Goal: Task Accomplishment & Management: Complete application form

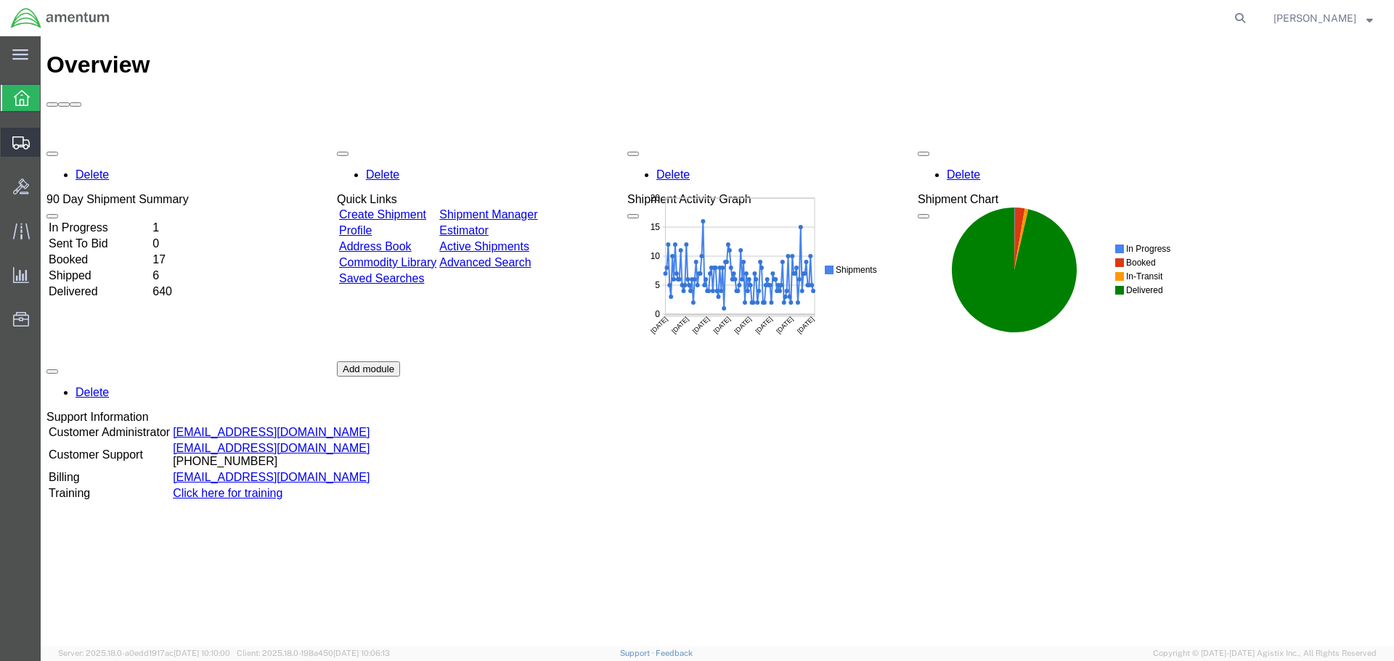
drag, startPoint x: 79, startPoint y: 188, endPoint x: 86, endPoint y: 187, distance: 7.3
click at [0, 0] on span "Create Shipment" at bounding box center [0, 0] width 0 height 0
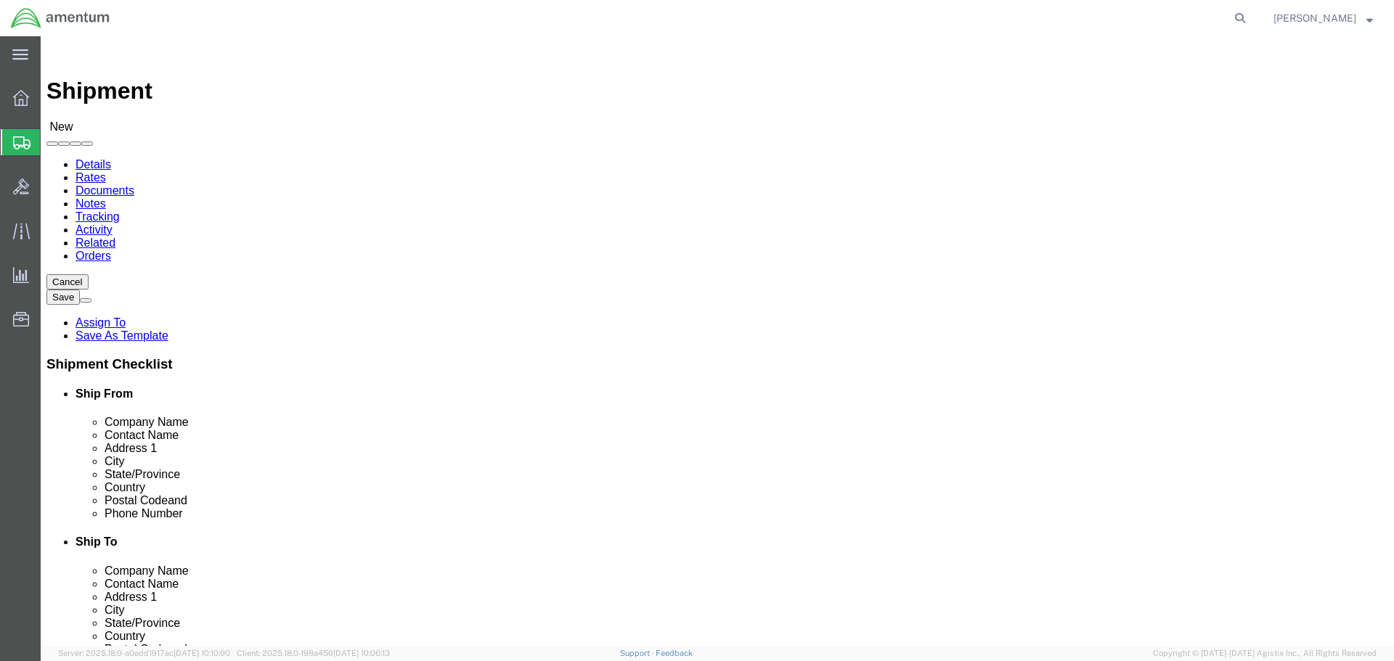
select select
select select "MYPROFILE"
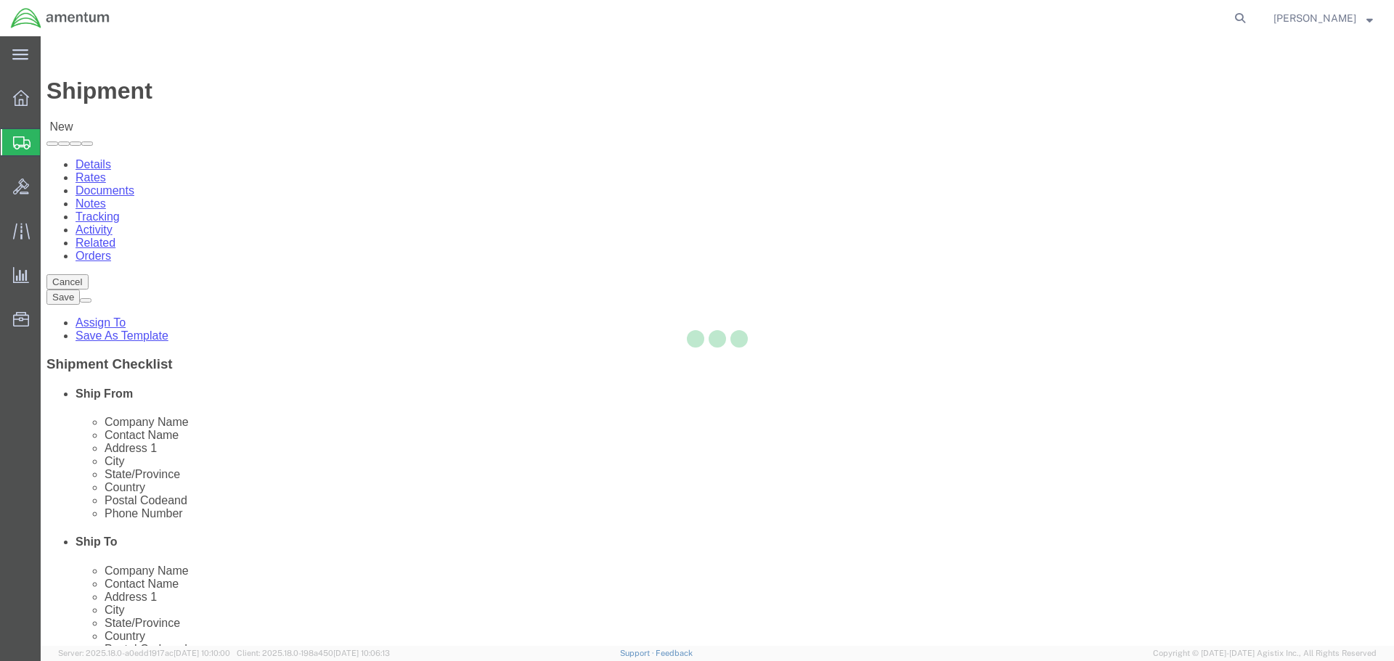
select select "[GEOGRAPHIC_DATA]"
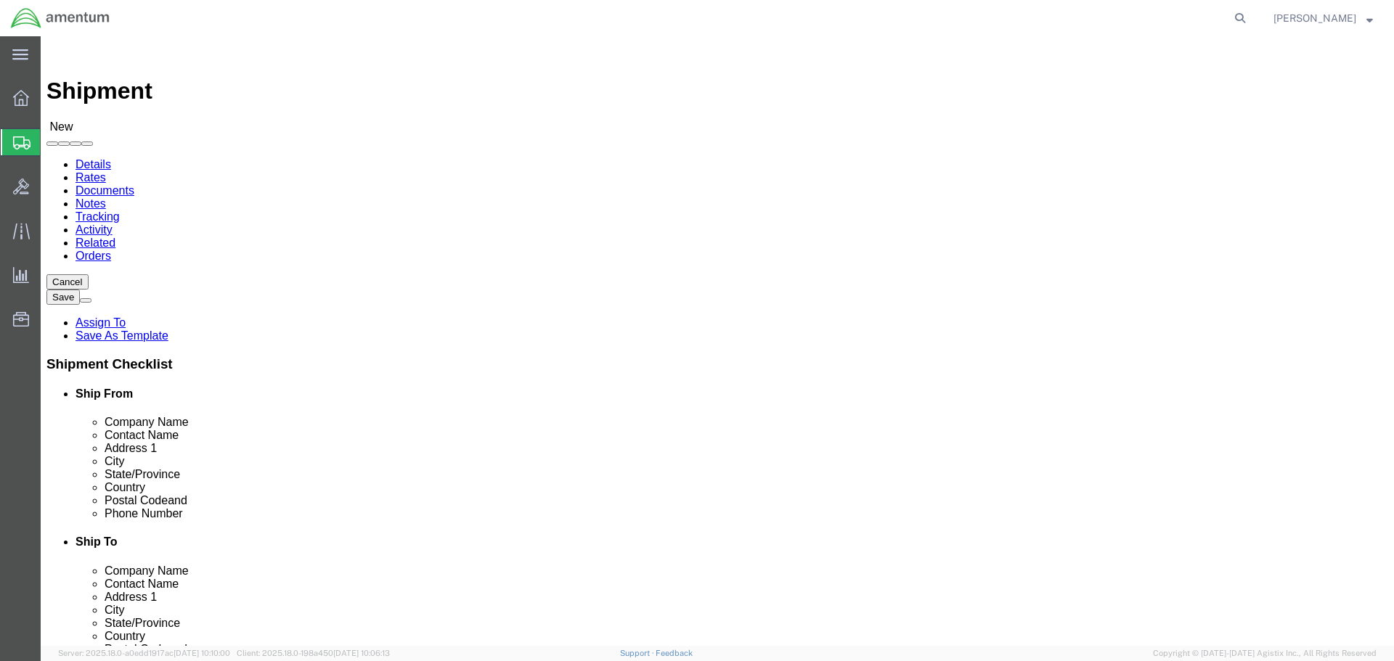
drag, startPoint x: 319, startPoint y: 332, endPoint x: 185, endPoint y: 327, distance: 134.4
click div
type input "[STREET_ADDRESS]"
select select
click input "text"
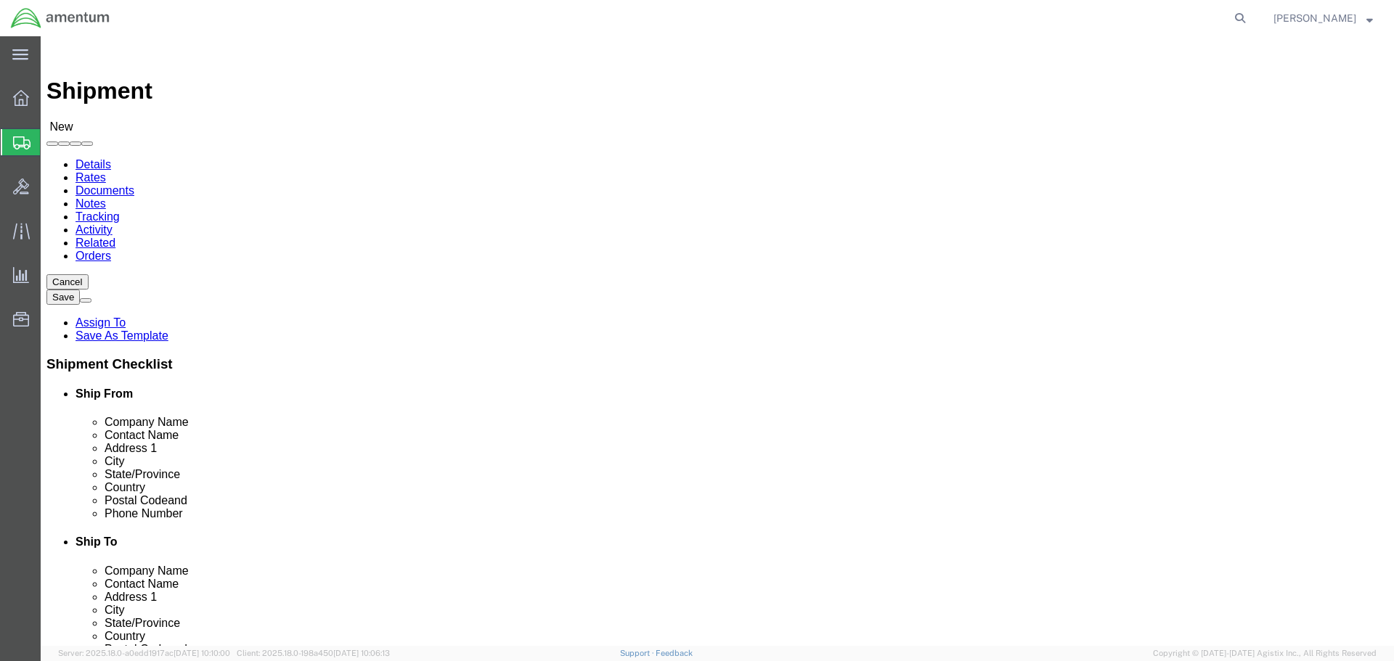
type input "[STREET_ADDRESS] NAS"
click input "text"
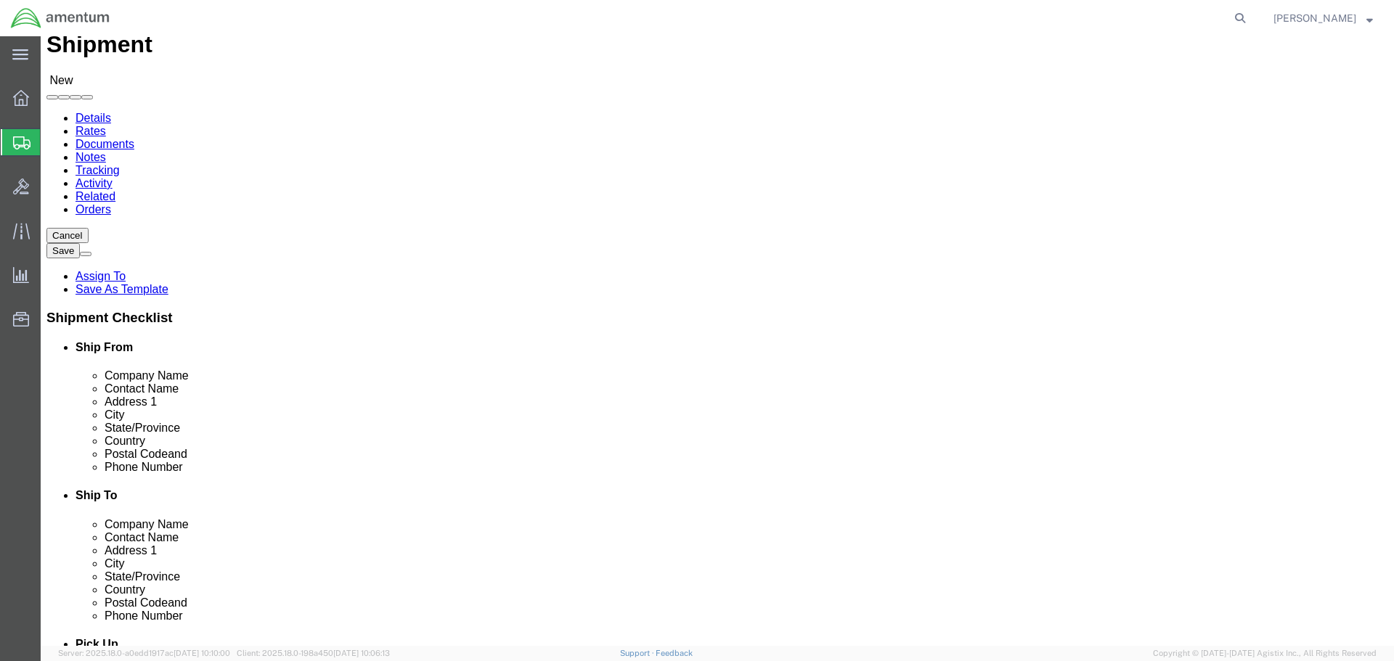
scroll to position [73, 0]
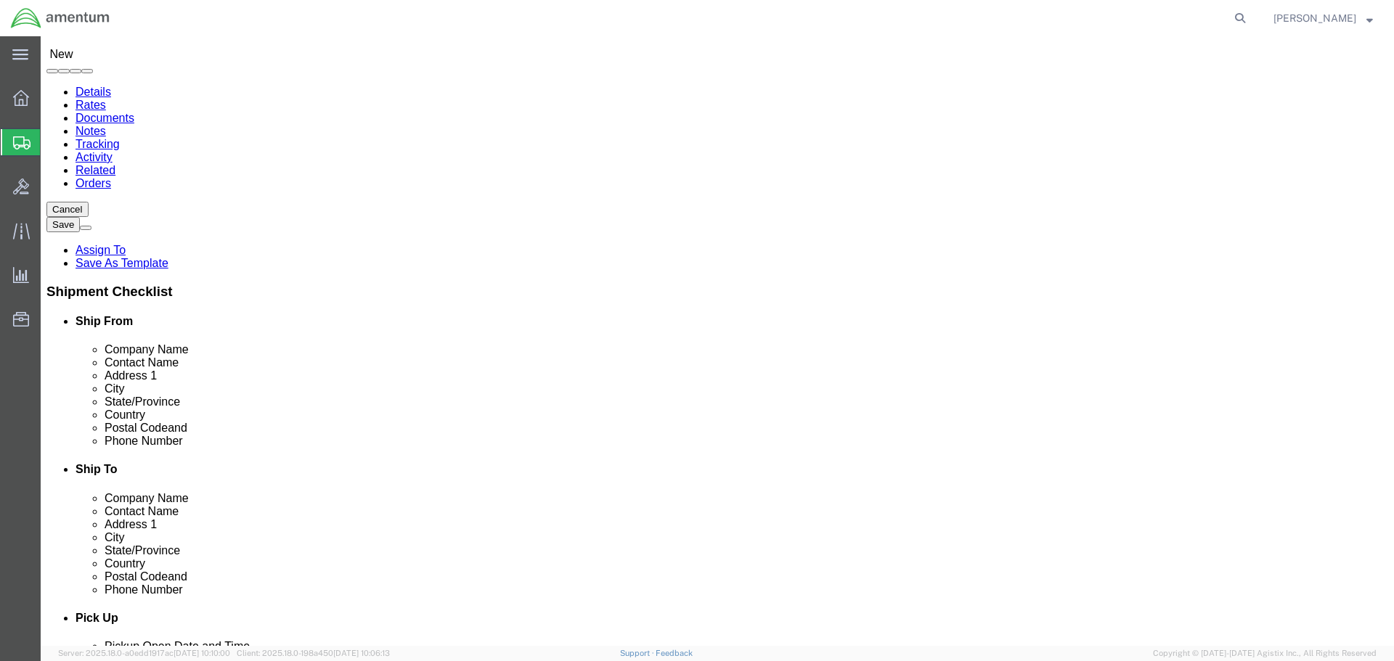
type input "BUILDING"
click input "text"
drag, startPoint x: 289, startPoint y: 421, endPoint x: 211, endPoint y: 412, distance: 78.9
click div "Phone Number"
drag, startPoint x: 258, startPoint y: 421, endPoint x: 266, endPoint y: 425, distance: 8.1
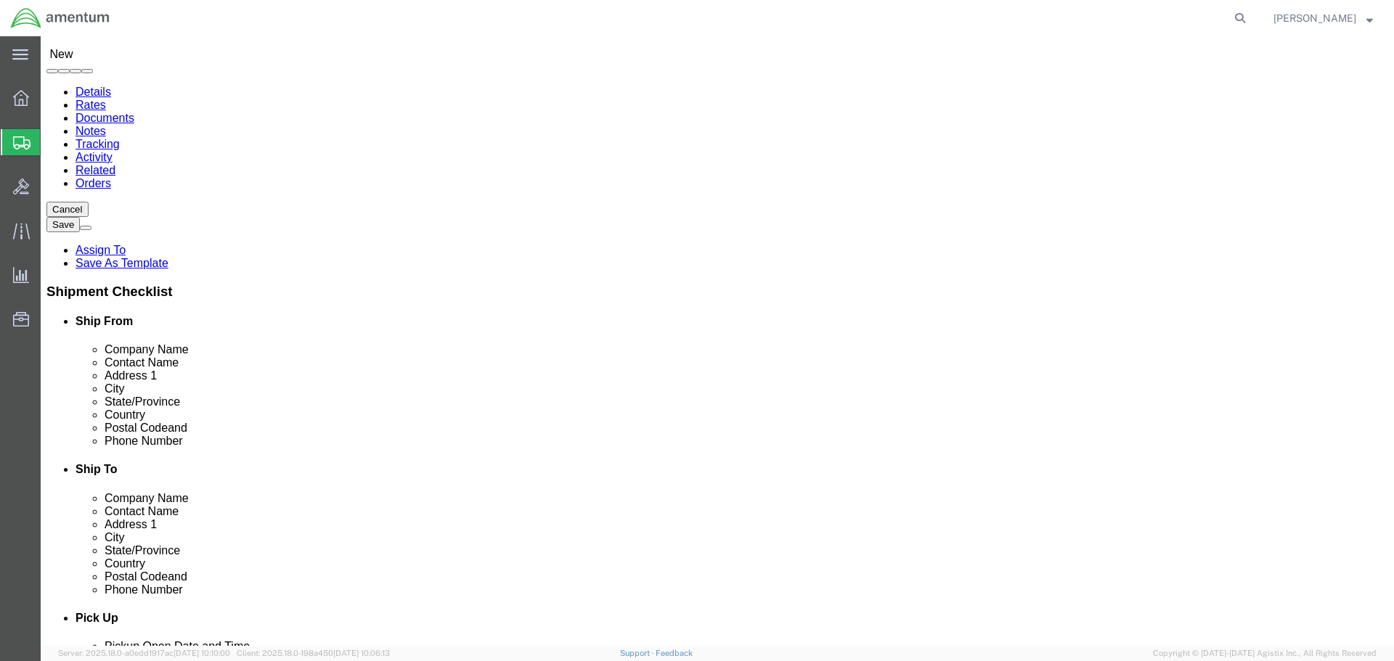
click input "361-6986915"
type input "[PHONE_NUMBER]"
drag, startPoint x: 258, startPoint y: 311, endPoint x: 192, endPoint y: 311, distance: 66.8
click div
type input "[DATE]"
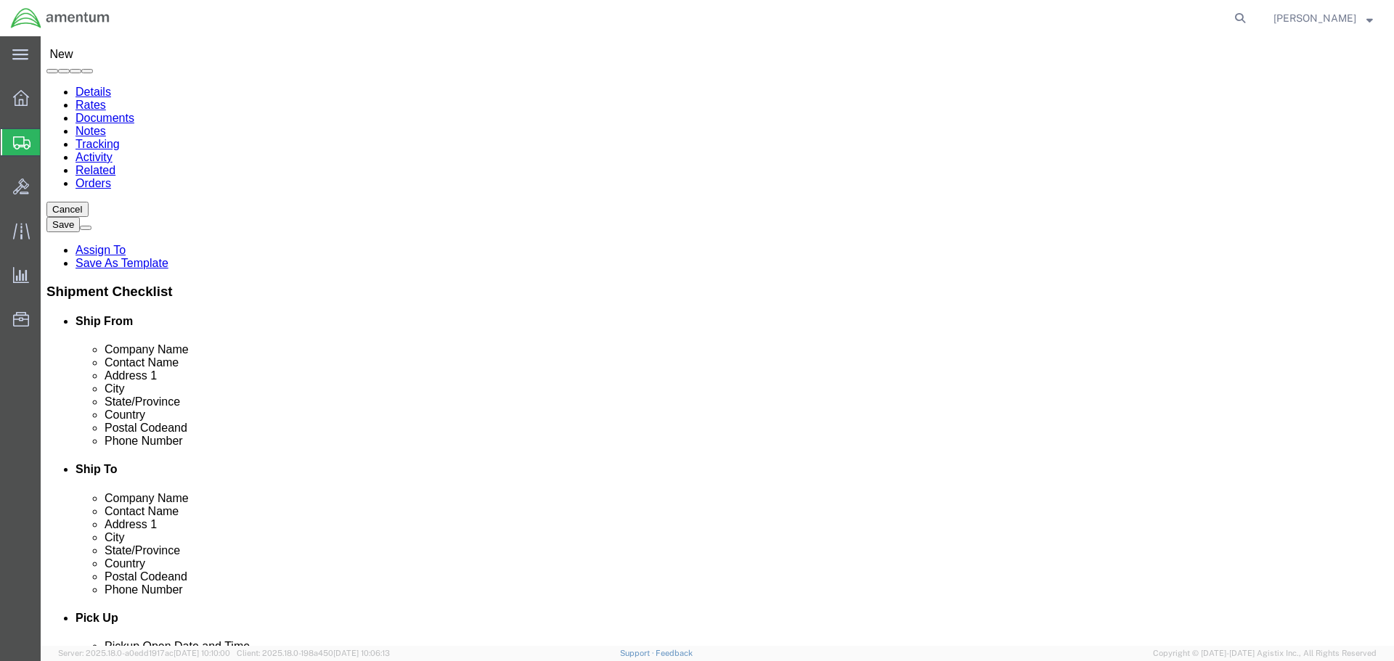
click div "Ship From Location Location My Profile Location [PHONE_NUMBER] [PHONE_NUMBER] […"
drag, startPoint x: 234, startPoint y: 392, endPoint x: 198, endPoint y: 392, distance: 35.6
click div
type input "78419"
click label
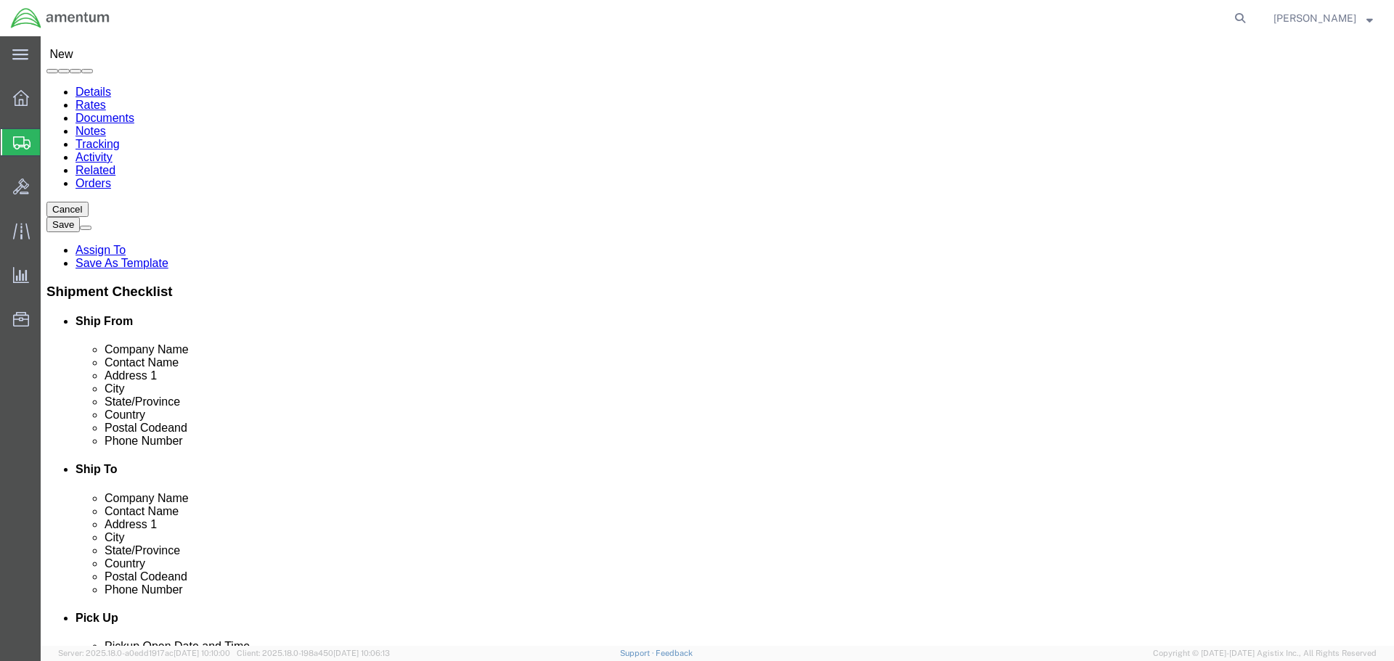
click input "checkbox"
checkbox input "true"
click input "text"
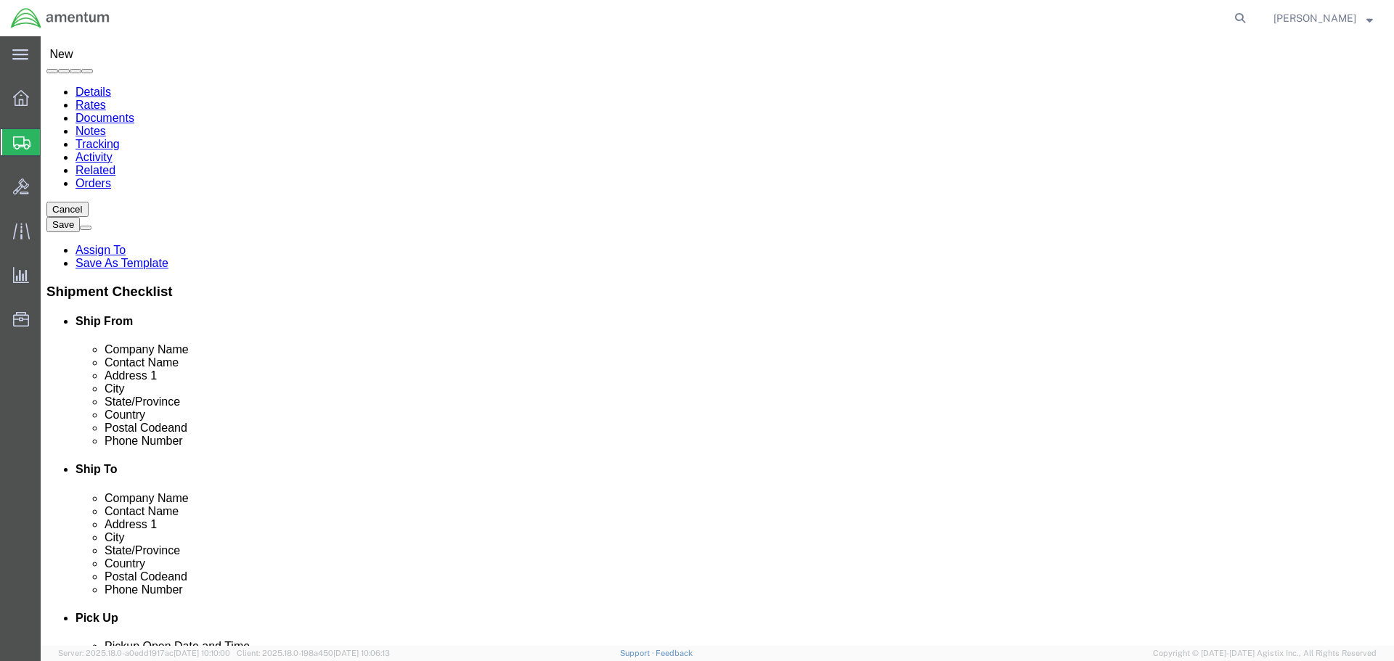
type input "PRE"
click p "- PRECISION ACCESSORIES & INSTRUMENTS - ([PERSON_NAME]) [STREET_ADDRESS] , 12:0…"
select select "GA"
type input "PRECISION ACCESSORIES & INSTRUMENTS"
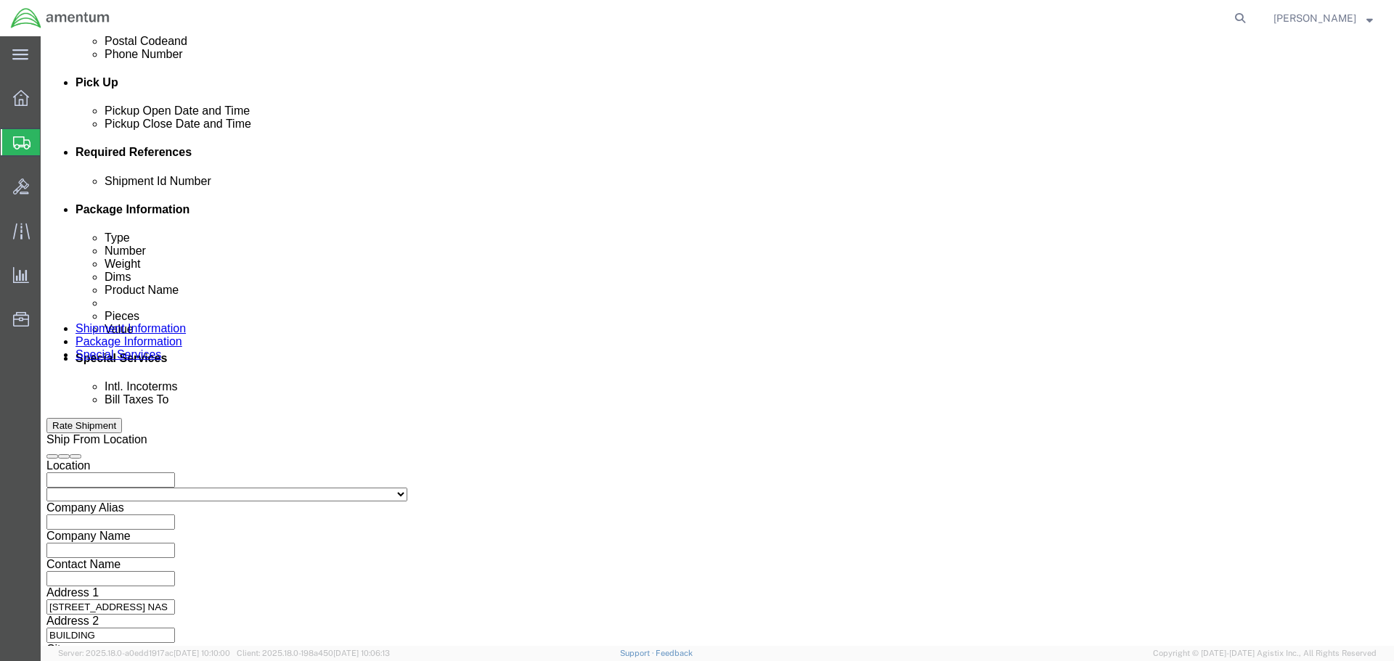
scroll to position [637, 0]
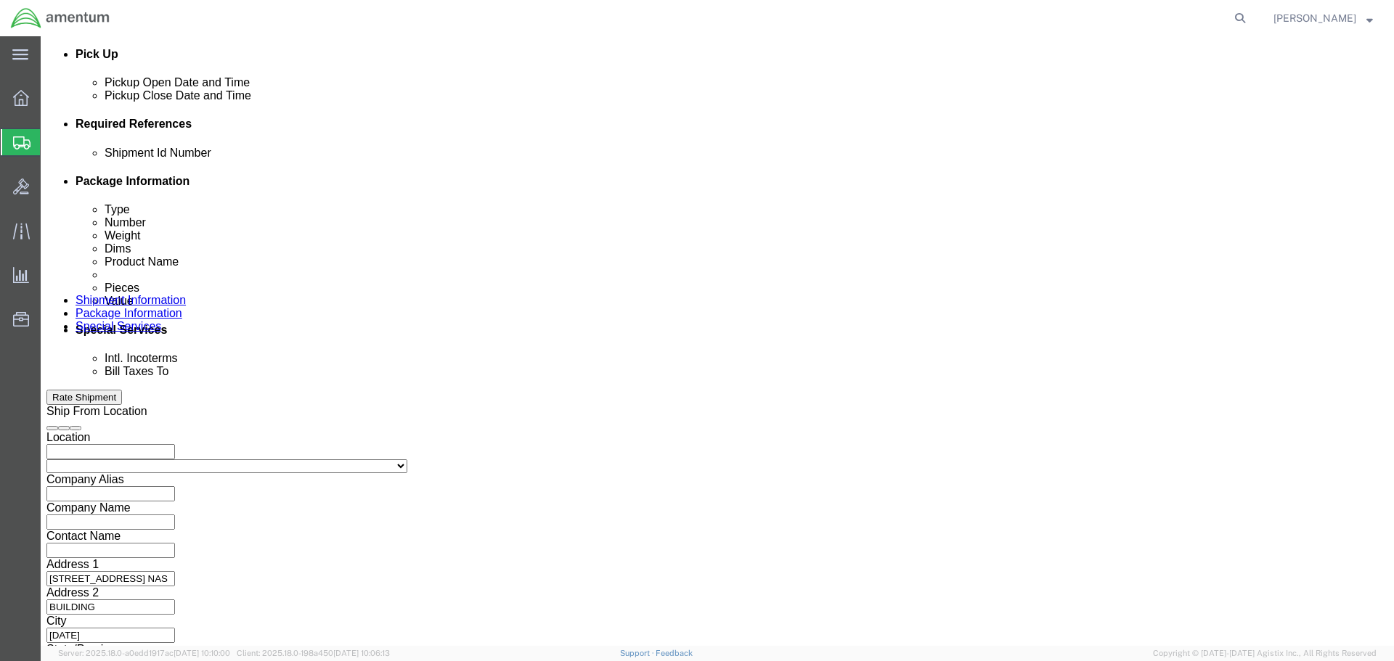
click button "Continue"
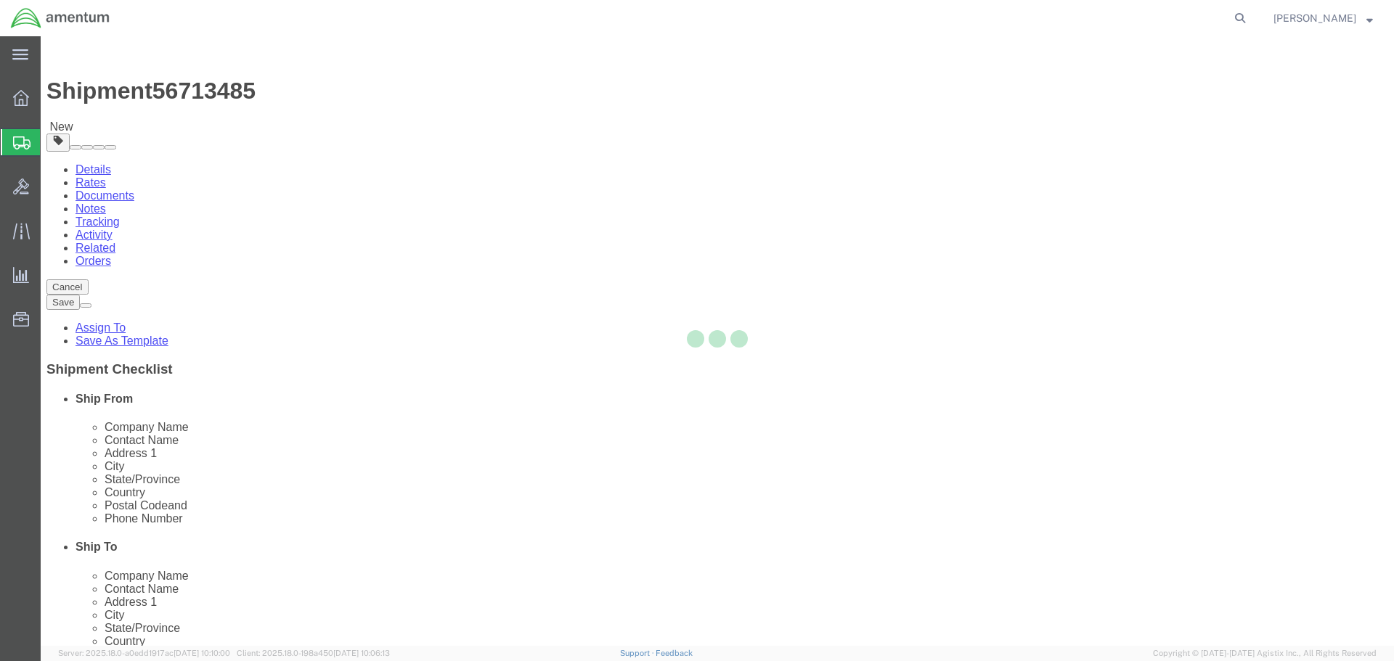
select select "CBOX"
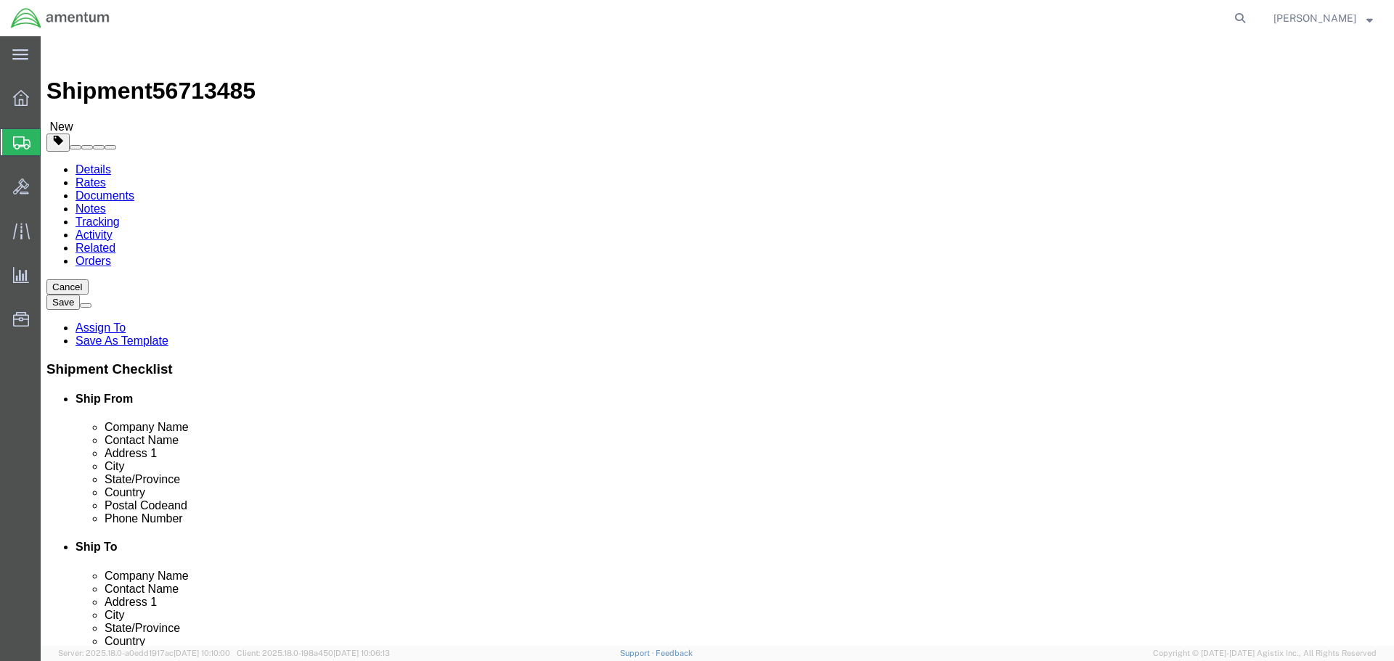
click input "text"
type input "12"
type input "8"
click input "text"
type input "9"
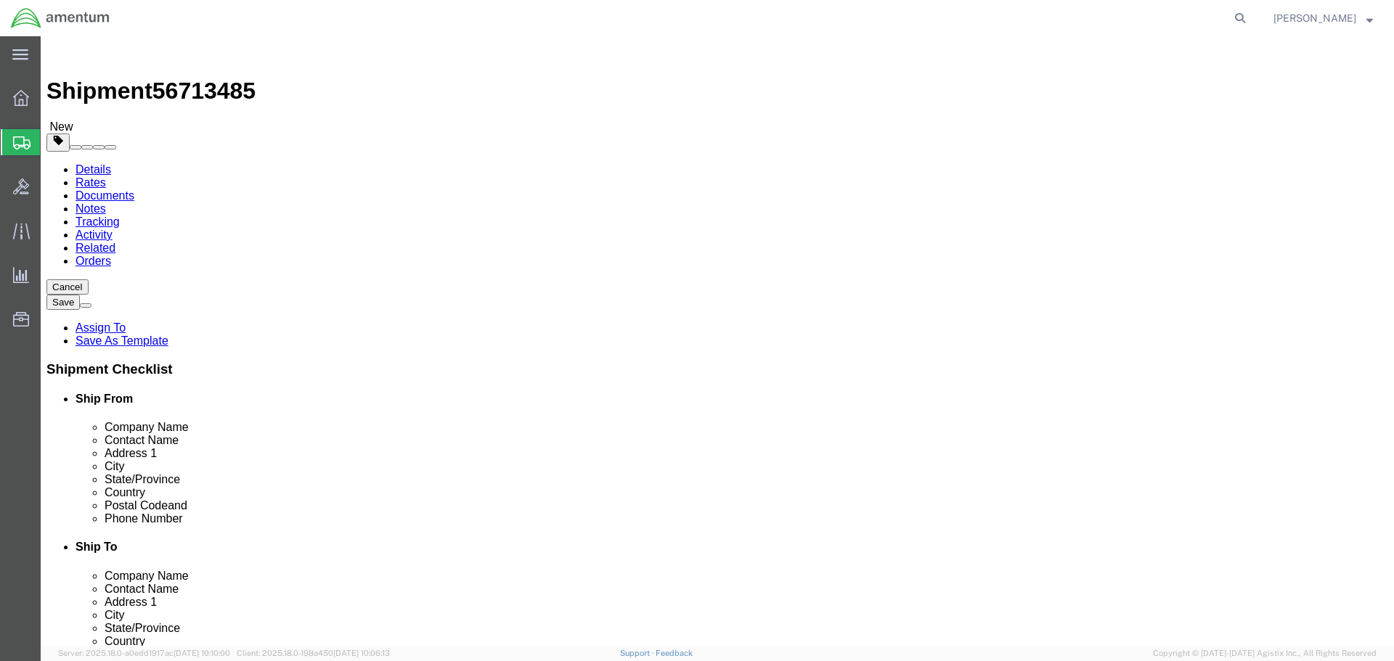
click input "0.00"
drag, startPoint x: 233, startPoint y: 335, endPoint x: 208, endPoint y: 334, distance: 25.5
click input "0.00"
type input "3.55"
click span
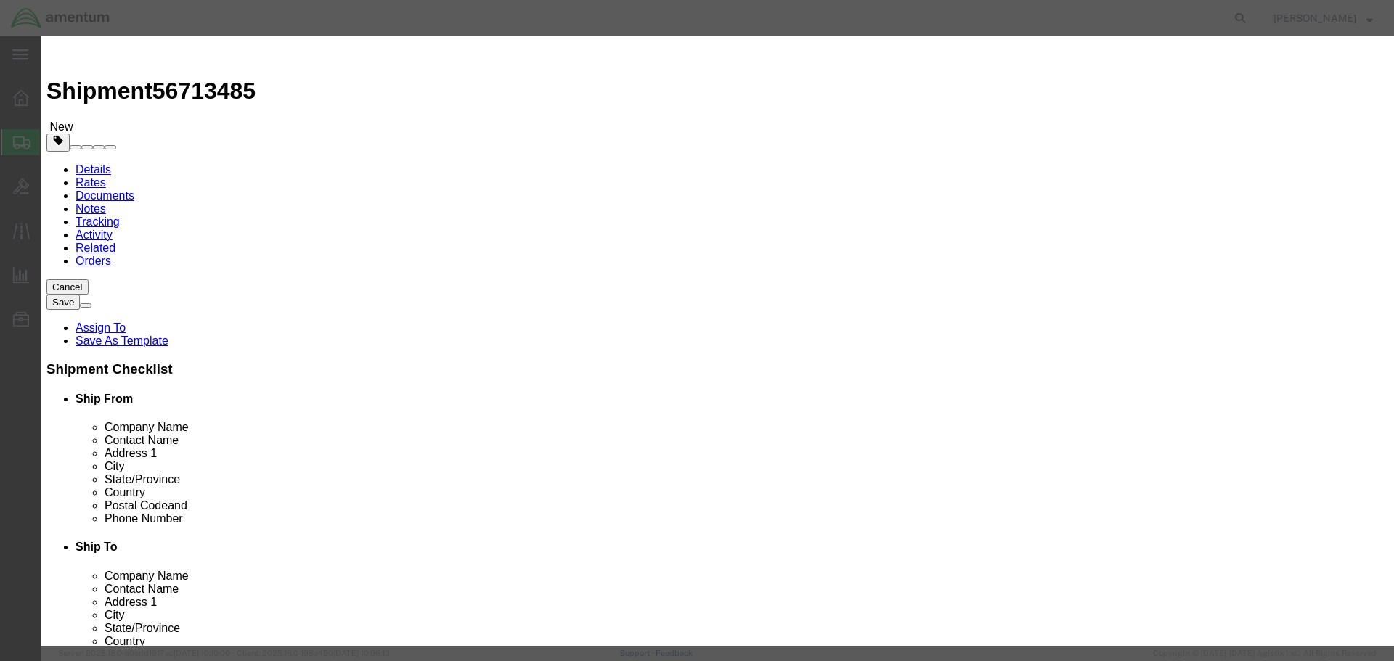
click input "text"
paste input "DEICER DISTRIBUTING VALVE"
type input "DEICER DISTRIBUTING VALVE"
drag, startPoint x: 445, startPoint y: 143, endPoint x: 370, endPoint y: 141, distance: 75.5
click div "Pieces 0 Select Bag Barrels 100Board Feet Bottle Box Blister Pack Carats Can Ca…"
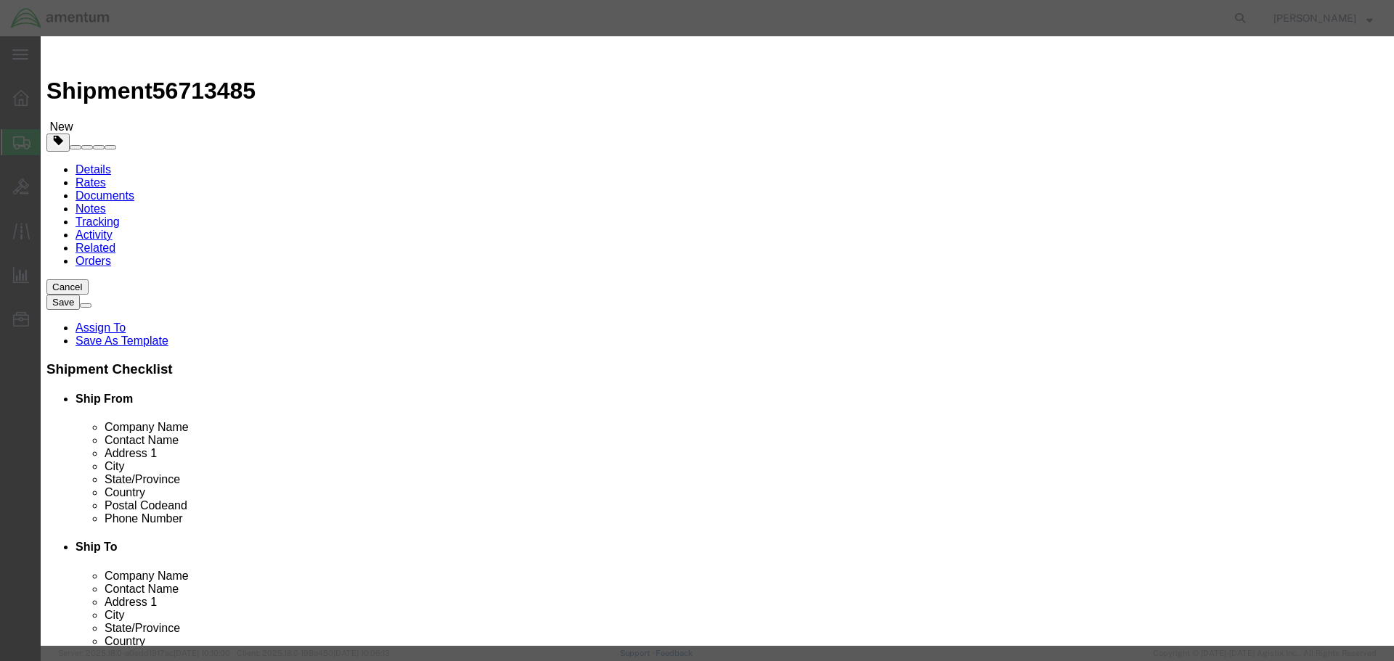
type input "1"
click input "text"
type input "2,241.00"
click select "Select 50 55 60 65 70 85 92.5 100 125 175 250 300 400"
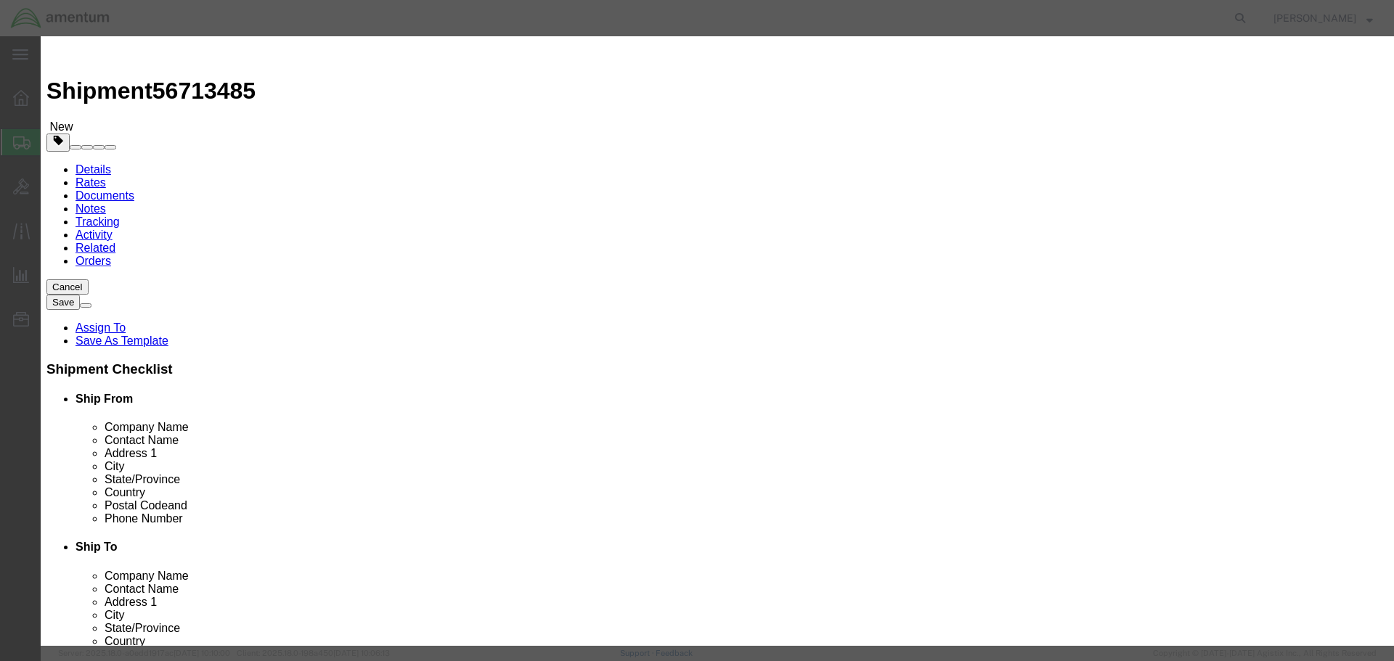
click select "Select 50 55 60 65 70 85 92.5 100 125 175 250 300 400"
click button "Save & Close"
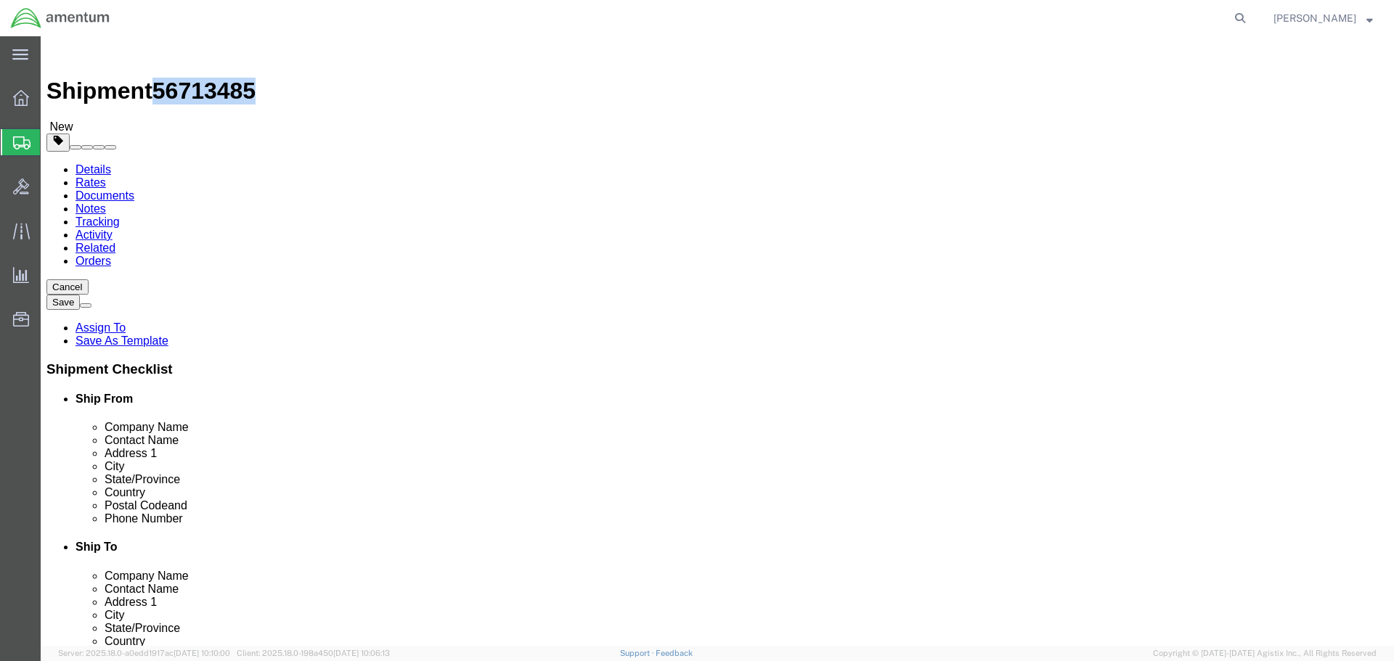
drag, startPoint x: 198, startPoint y: 20, endPoint x: 124, endPoint y: 17, distance: 74.1
click span "56713485"
copy span "56713485"
click button "Rate Shipment"
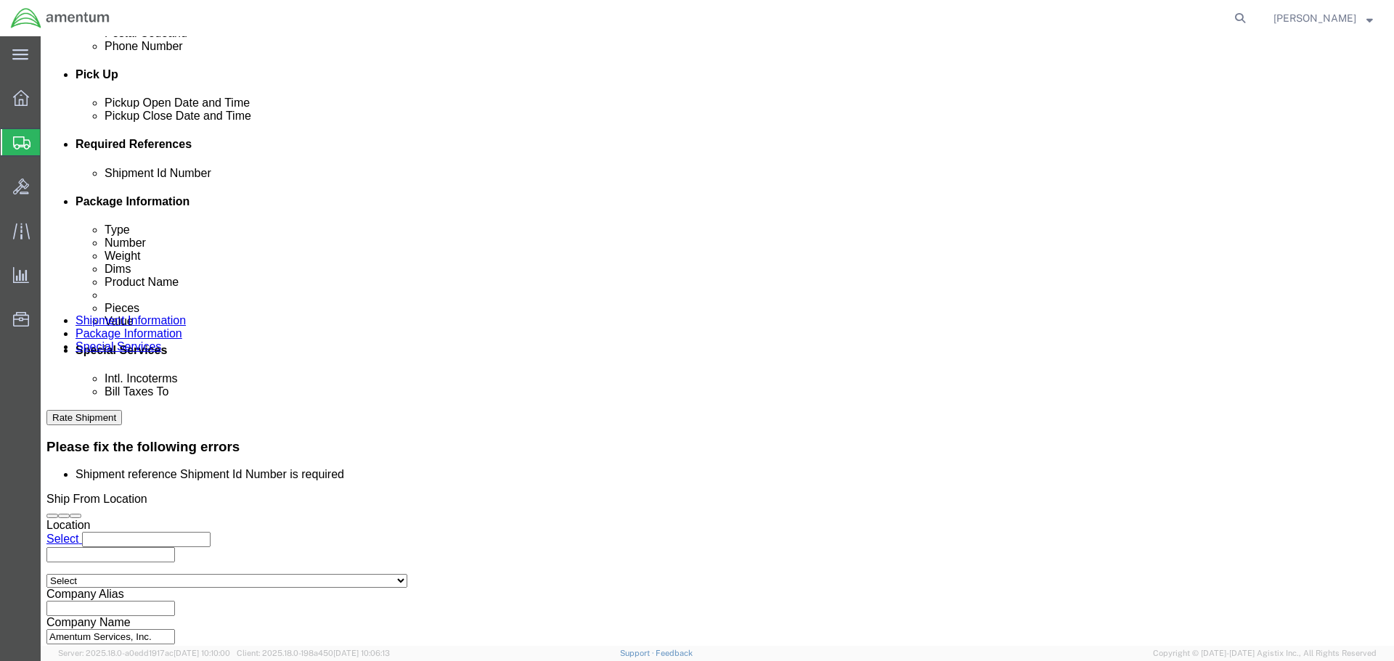
scroll to position [653, 0]
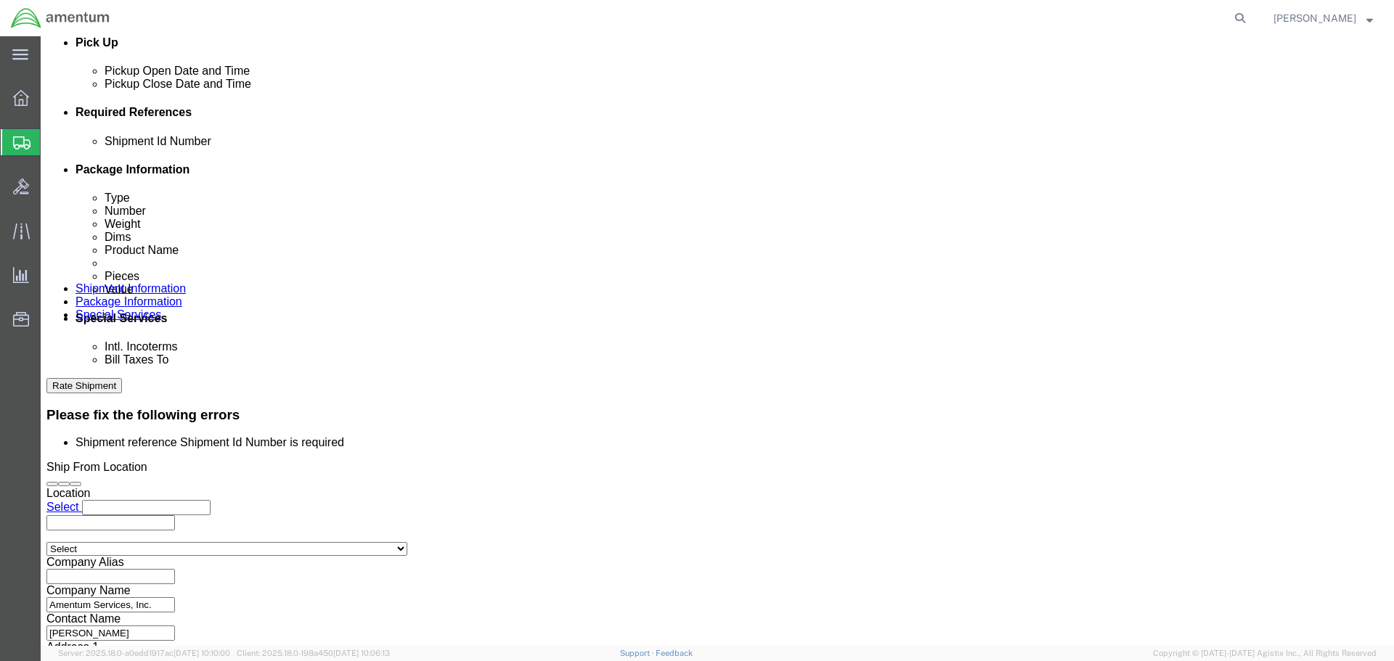
click input "text"
paste input "56713485"
type input "56713485"
click input "text"
paste input "CBP0043084"
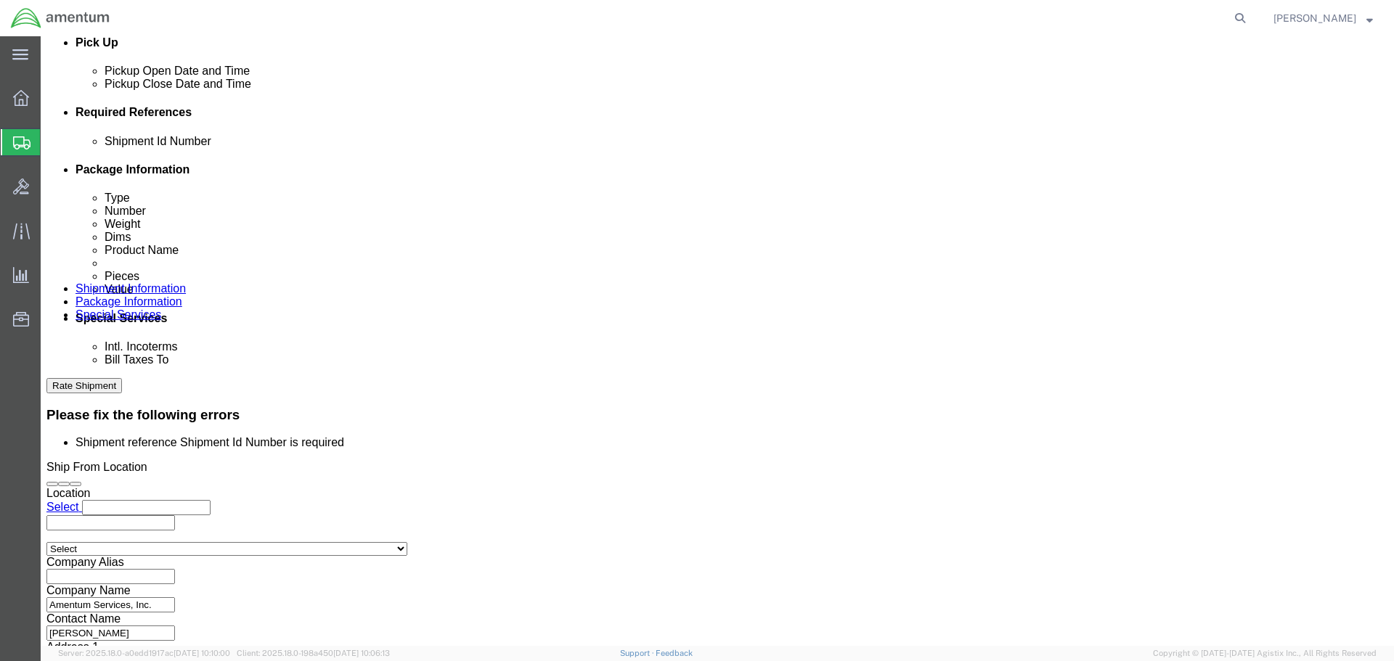
type input "CBP0043084"
click input "text"
type input "REPAIR"
click button "Rate Shipment"
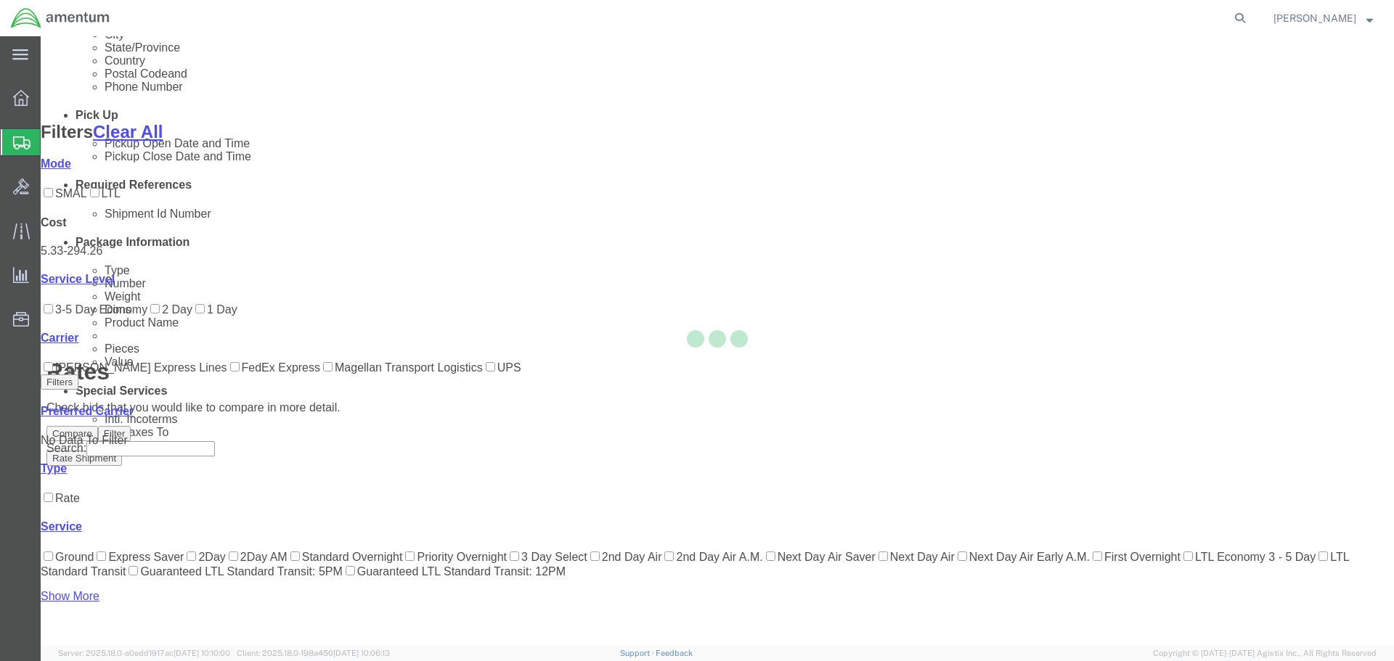
scroll to position [177, 0]
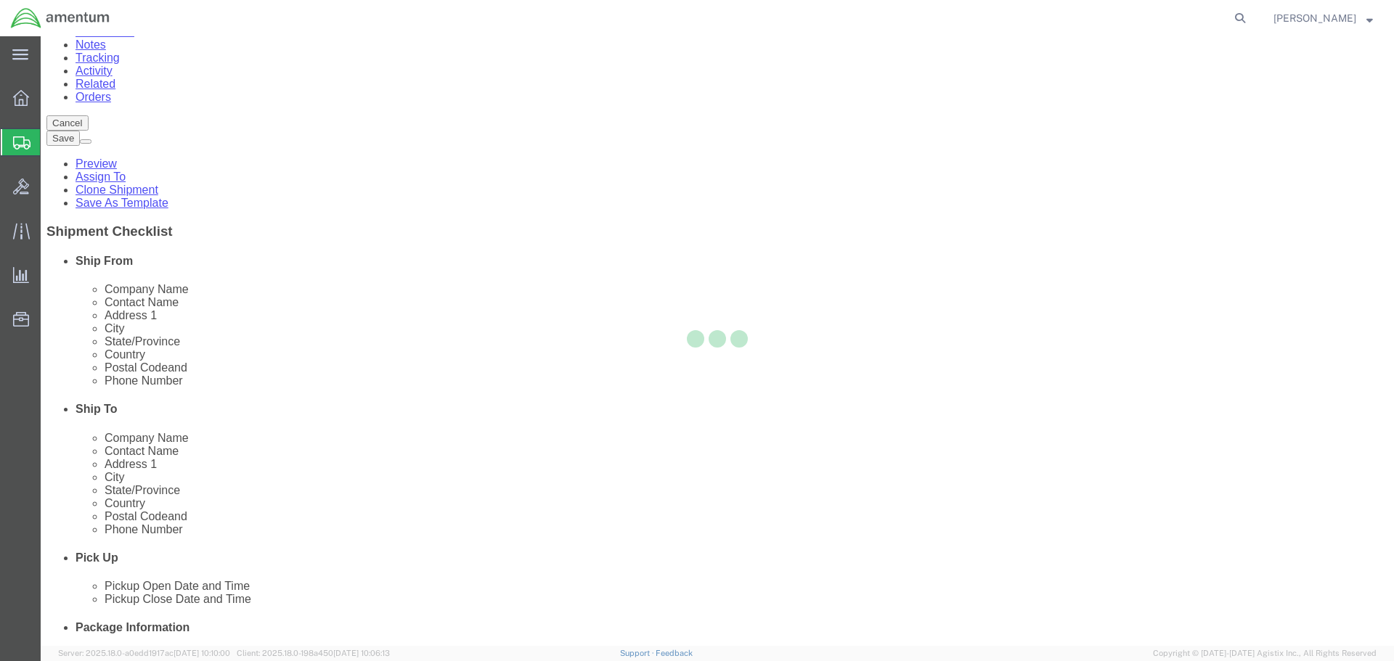
scroll to position [0, 0]
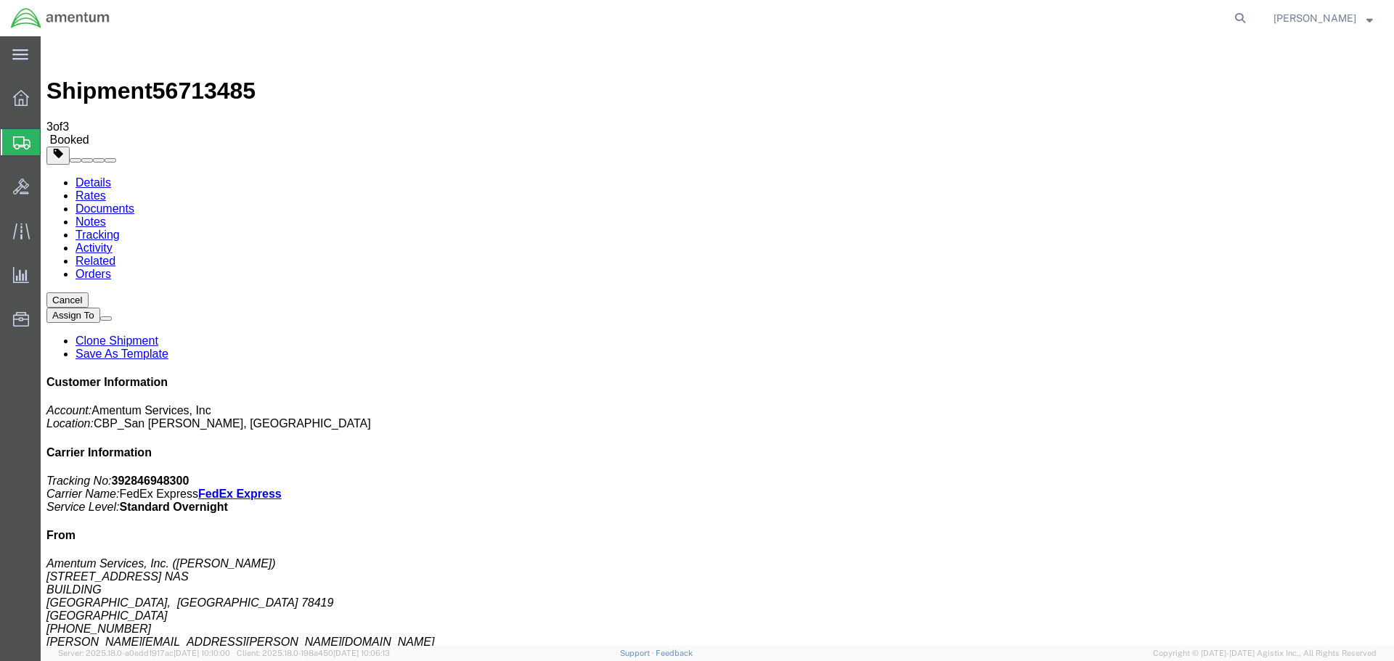
drag, startPoint x: 160, startPoint y: 256, endPoint x: 184, endPoint y: 256, distance: 24.7
drag, startPoint x: 149, startPoint y: 232, endPoint x: 481, endPoint y: 252, distance: 332.4
